Goal: Task Accomplishment & Management: Complete application form

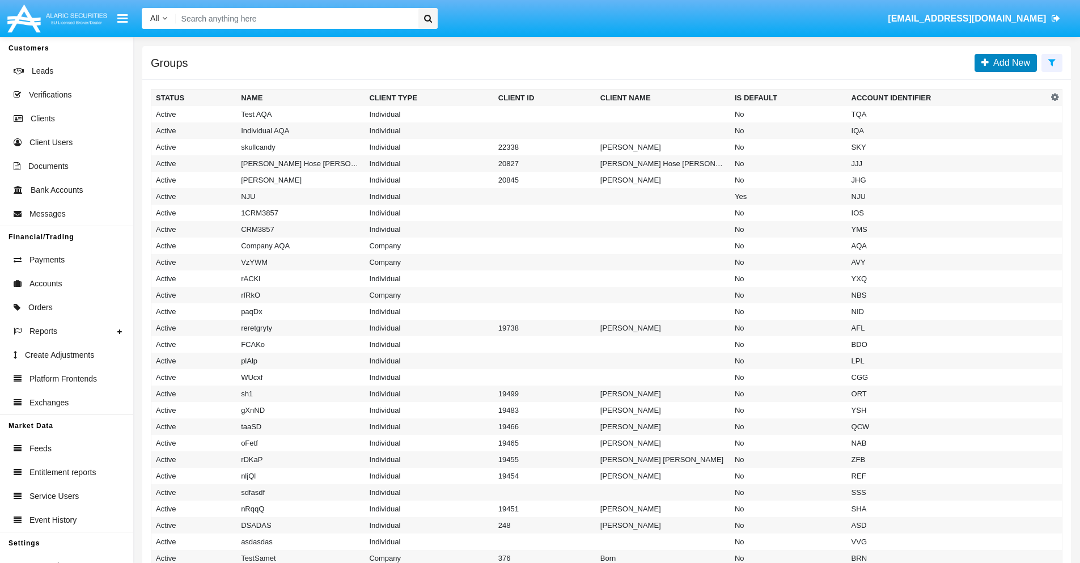
click at [1009, 62] on span "Add New" at bounding box center [1009, 63] width 41 height 10
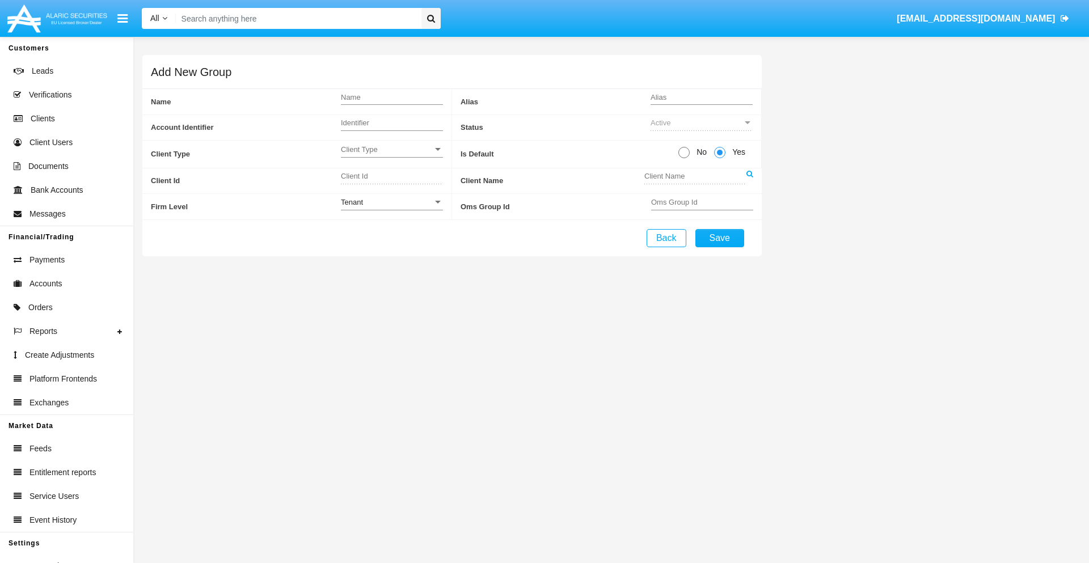
click at [699, 152] on span "No" at bounding box center [700, 152] width 20 height 12
click at [684, 158] on input "No" at bounding box center [683, 158] width 1 height 1
radio input "true"
type input "EvMEU"
type input "X"
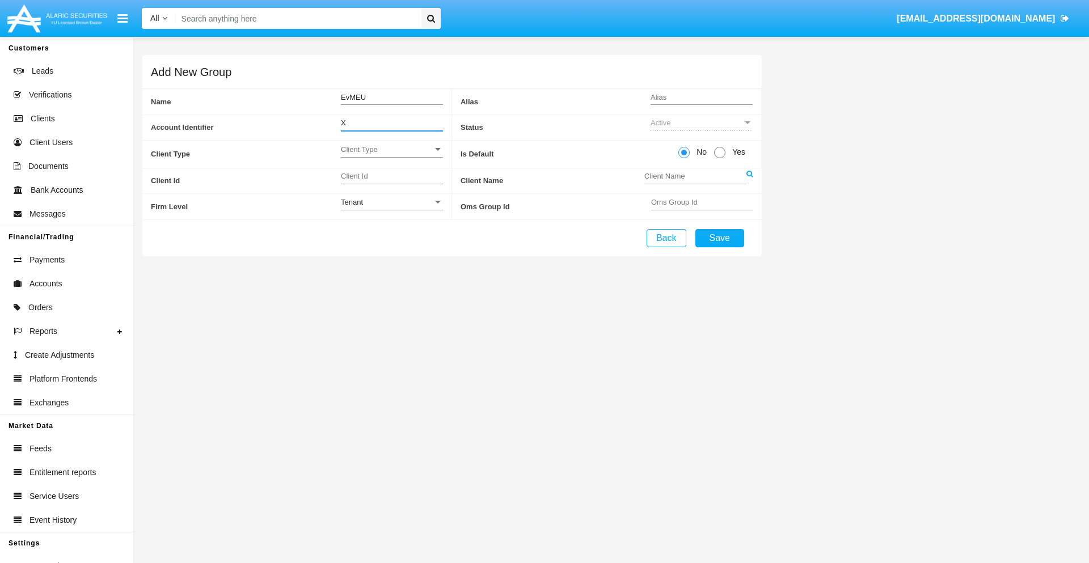
click at [391, 149] on span "Client Type" at bounding box center [387, 150] width 92 height 10
click at [391, 155] on span "Individual" at bounding box center [392, 156] width 102 height 22
click at [391, 202] on div "Tenant" at bounding box center [387, 202] width 92 height 10
click at [391, 208] on span "Tenant" at bounding box center [392, 208] width 102 height 22
type input "UZqFG"
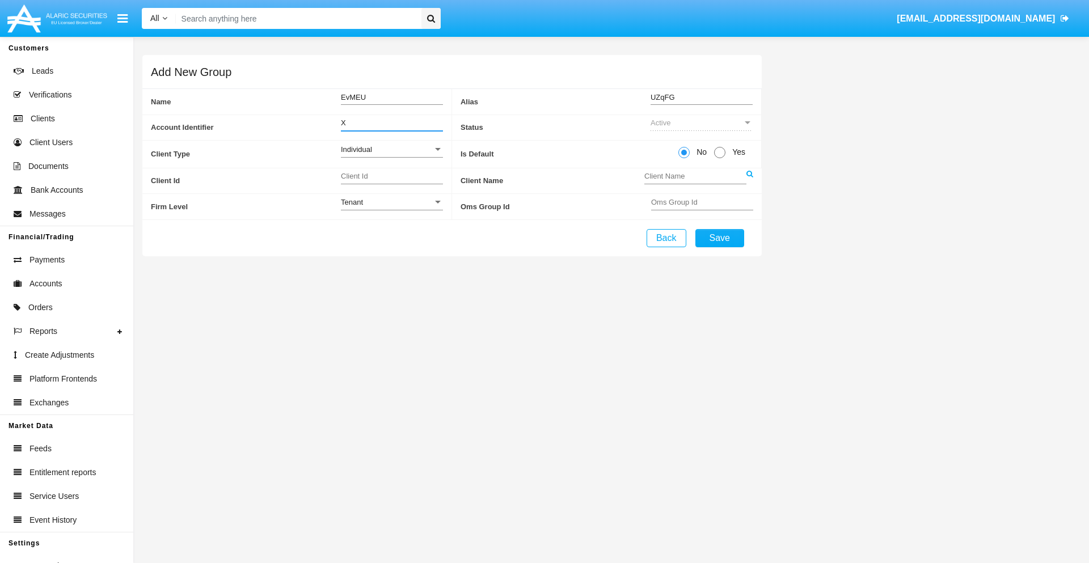
type input "X"
click at [719, 238] on button "Save" at bounding box center [719, 238] width 49 height 18
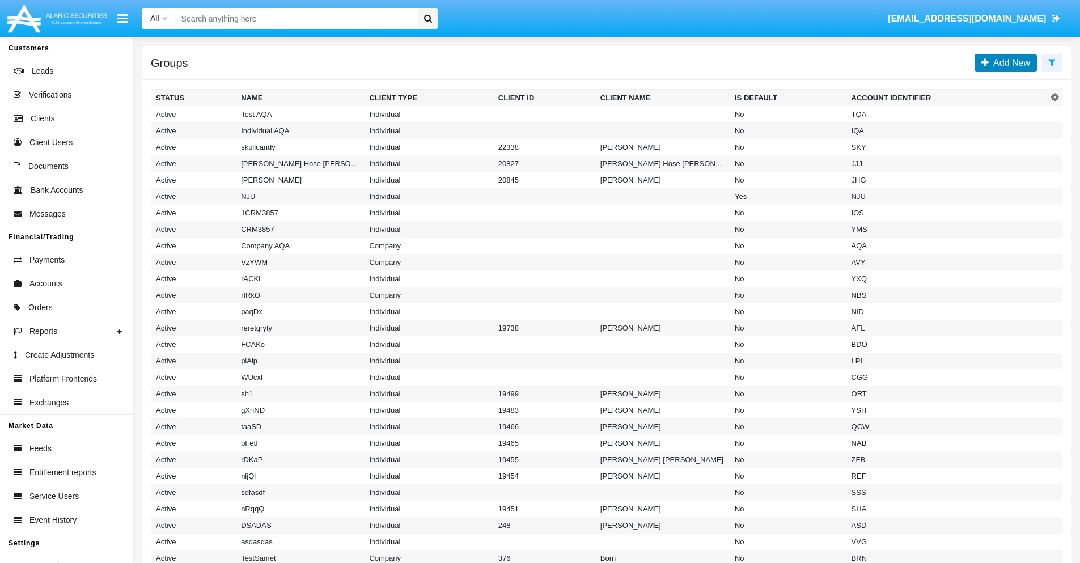
click at [1009, 62] on span "Add New" at bounding box center [1009, 63] width 41 height 10
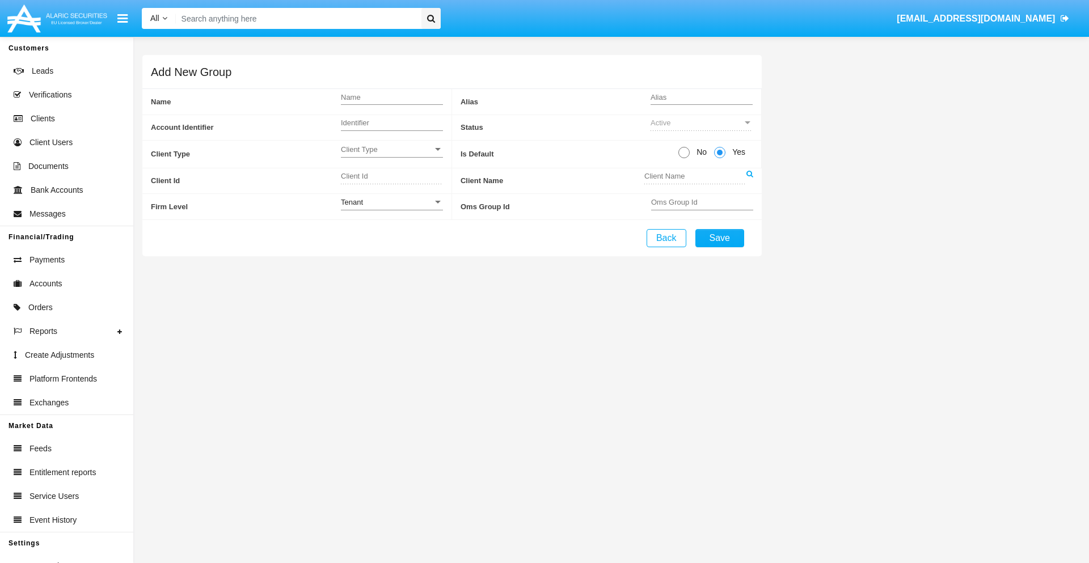
click at [699, 152] on span "No" at bounding box center [700, 152] width 20 height 12
click at [684, 158] on input "No" at bounding box center [683, 158] width 1 height 1
radio input "true"
click at [391, 149] on span "Client Type" at bounding box center [387, 150] width 92 height 10
click at [391, 177] on span "Company" at bounding box center [383, 178] width 84 height 22
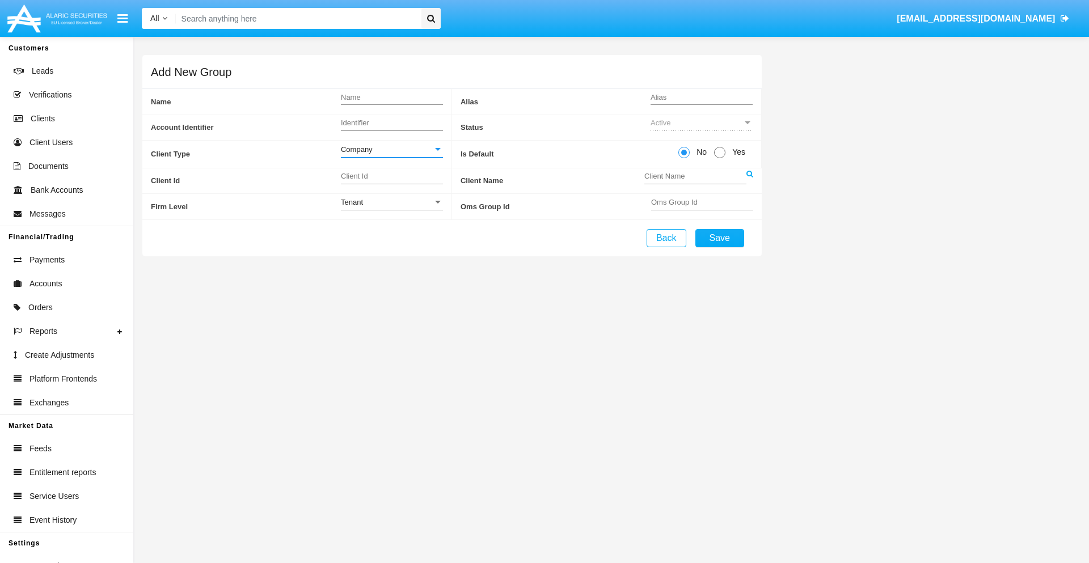
click at [749, 180] on link at bounding box center [749, 181] width 7 height 26
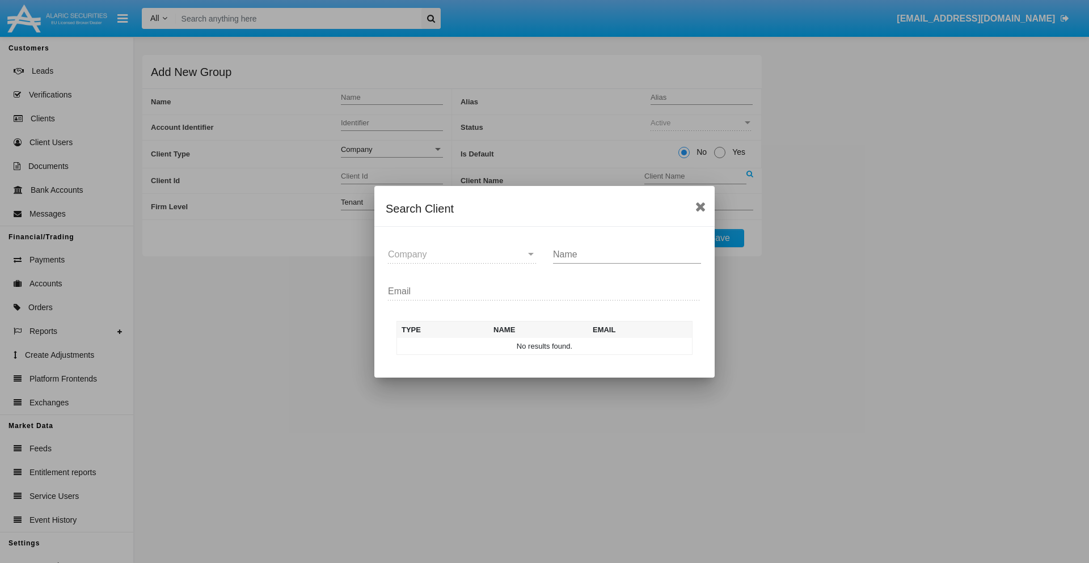
click at [627, 254] on input "Name" at bounding box center [627, 255] width 148 height 10
type input "FlashTurtles"
click at [555, 346] on td "FlashTurtles" at bounding box center [554, 346] width 119 height 17
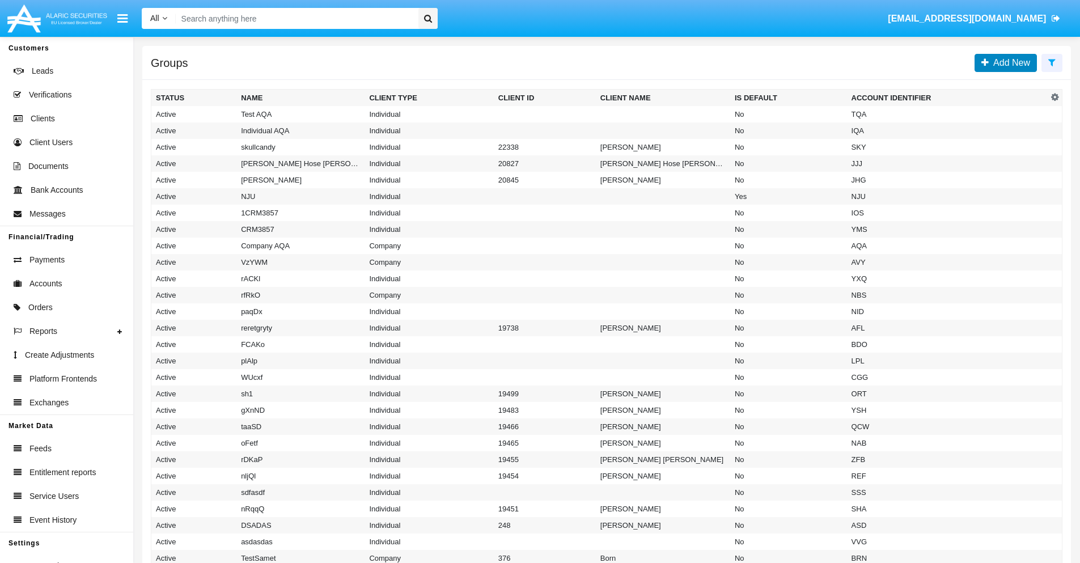
click at [1009, 62] on span "Add New" at bounding box center [1009, 63] width 41 height 10
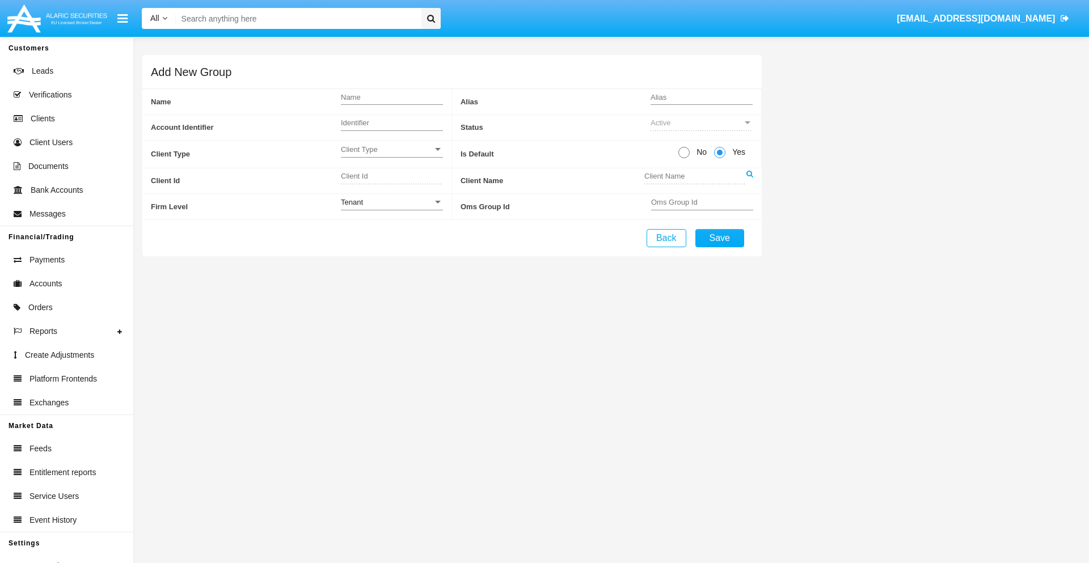
click at [699, 152] on span "No" at bounding box center [700, 152] width 20 height 12
click at [684, 158] on input "No" at bounding box center [683, 158] width 1 height 1
radio input "true"
click at [391, 149] on span "Client Type" at bounding box center [387, 150] width 92 height 10
click at [391, 155] on span "Individual" at bounding box center [392, 156] width 102 height 22
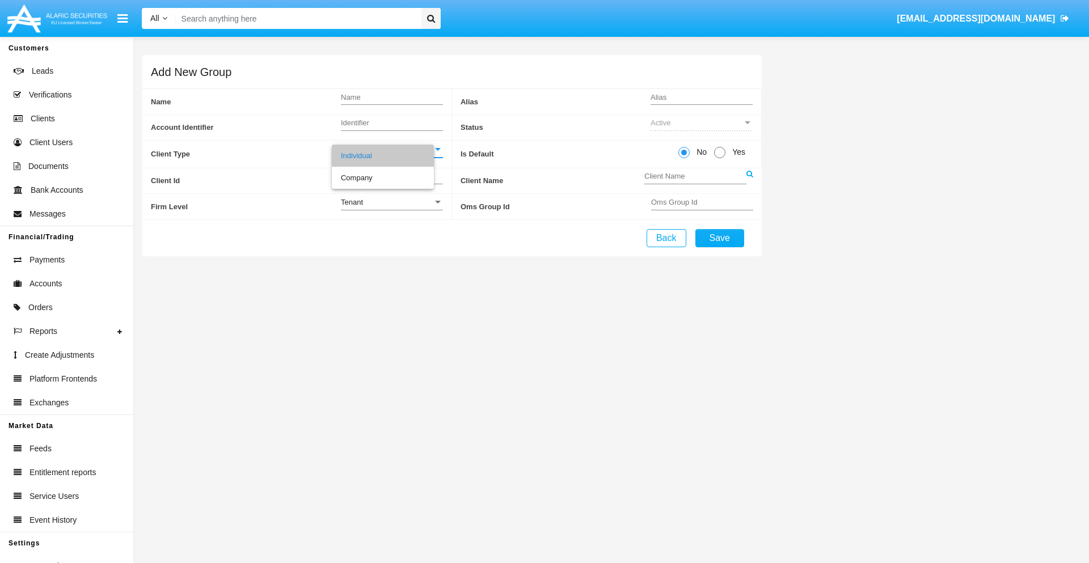
click at [749, 180] on link at bounding box center [749, 181] width 7 height 26
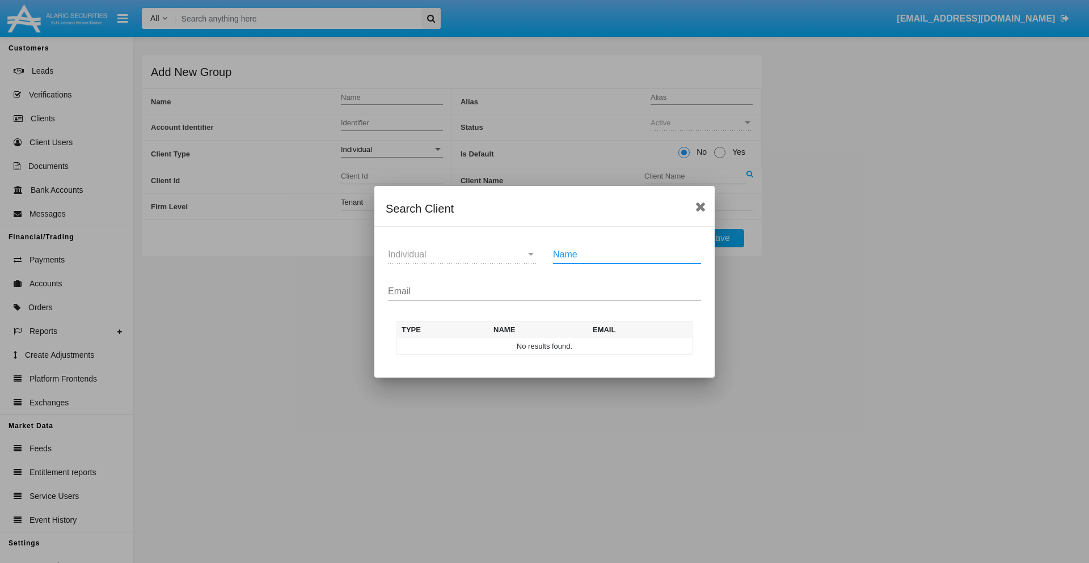
click at [544, 291] on input "Email" at bounding box center [544, 291] width 313 height 10
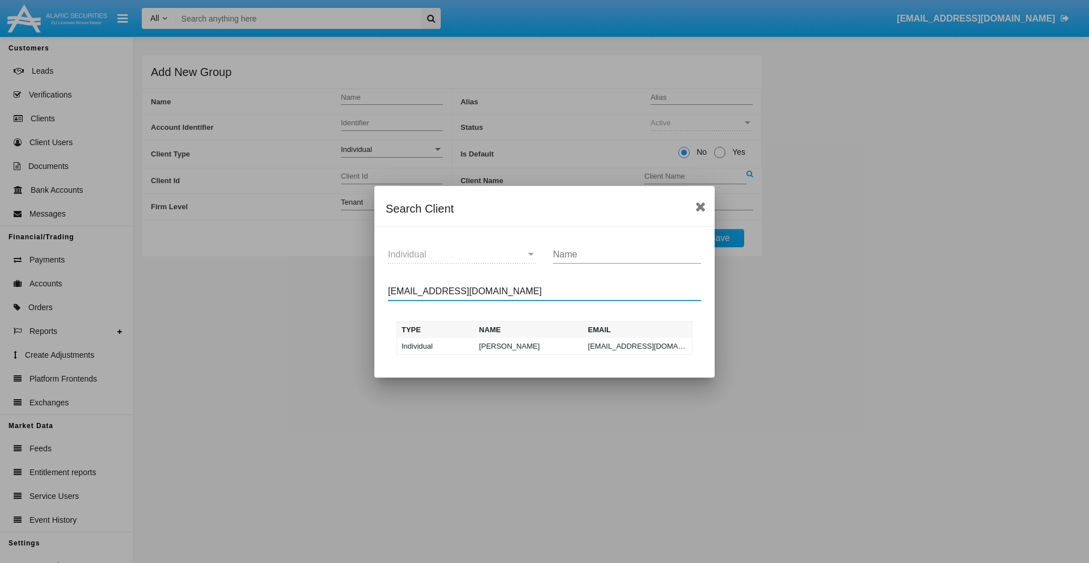
type input "test-user-snake@aqa.com"
click at [637, 346] on td "test-user-snake@aqa.com" at bounding box center [638, 346] width 109 height 17
